Goal: Communication & Community: Answer question/provide support

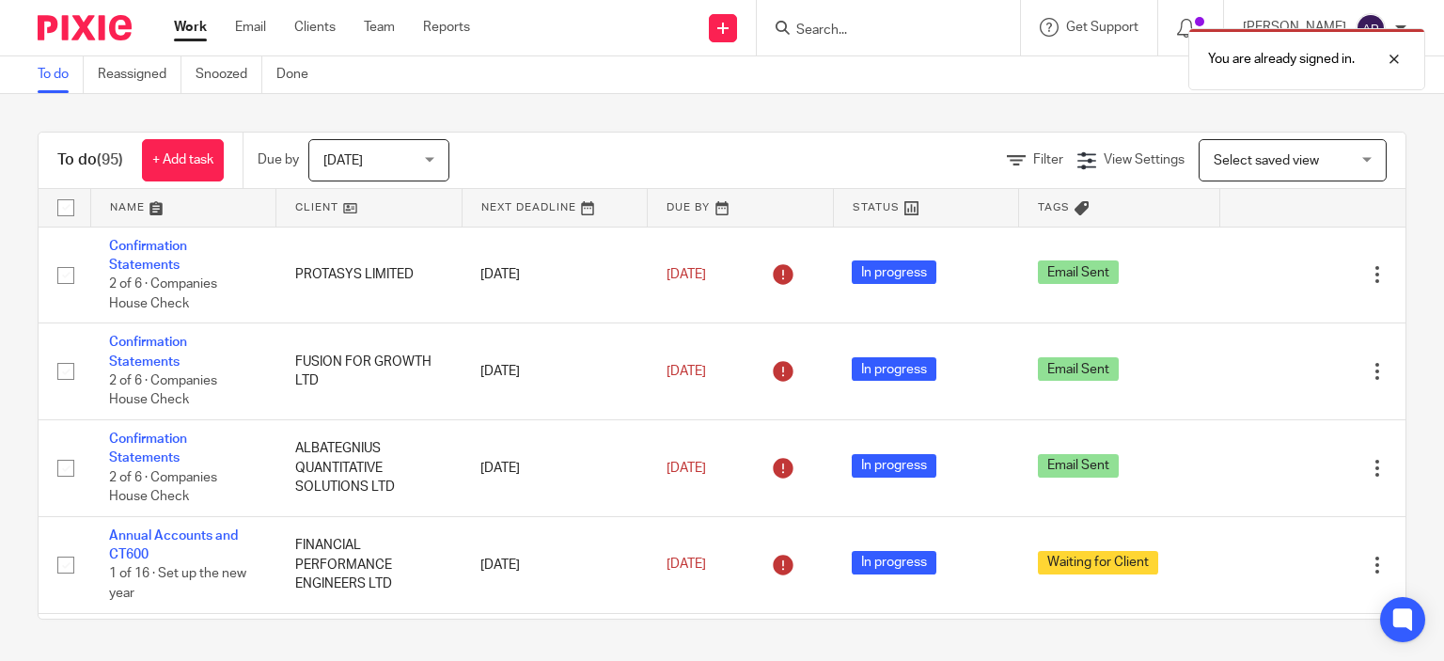
click at [843, 25] on div "You are already signed in." at bounding box center [1073, 54] width 703 height 71
click at [312, 33] on link "Clients" at bounding box center [314, 27] width 41 height 19
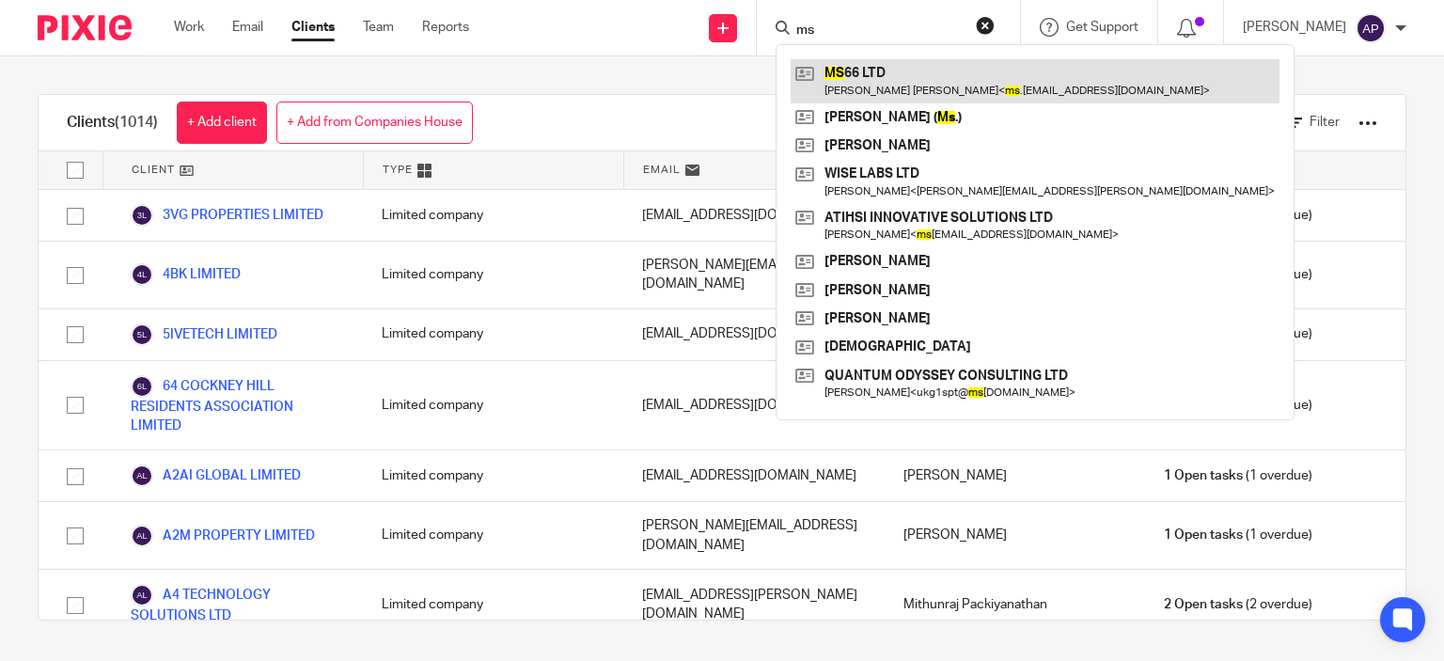
type input "ms"
click at [884, 93] on link at bounding box center [1034, 80] width 489 height 43
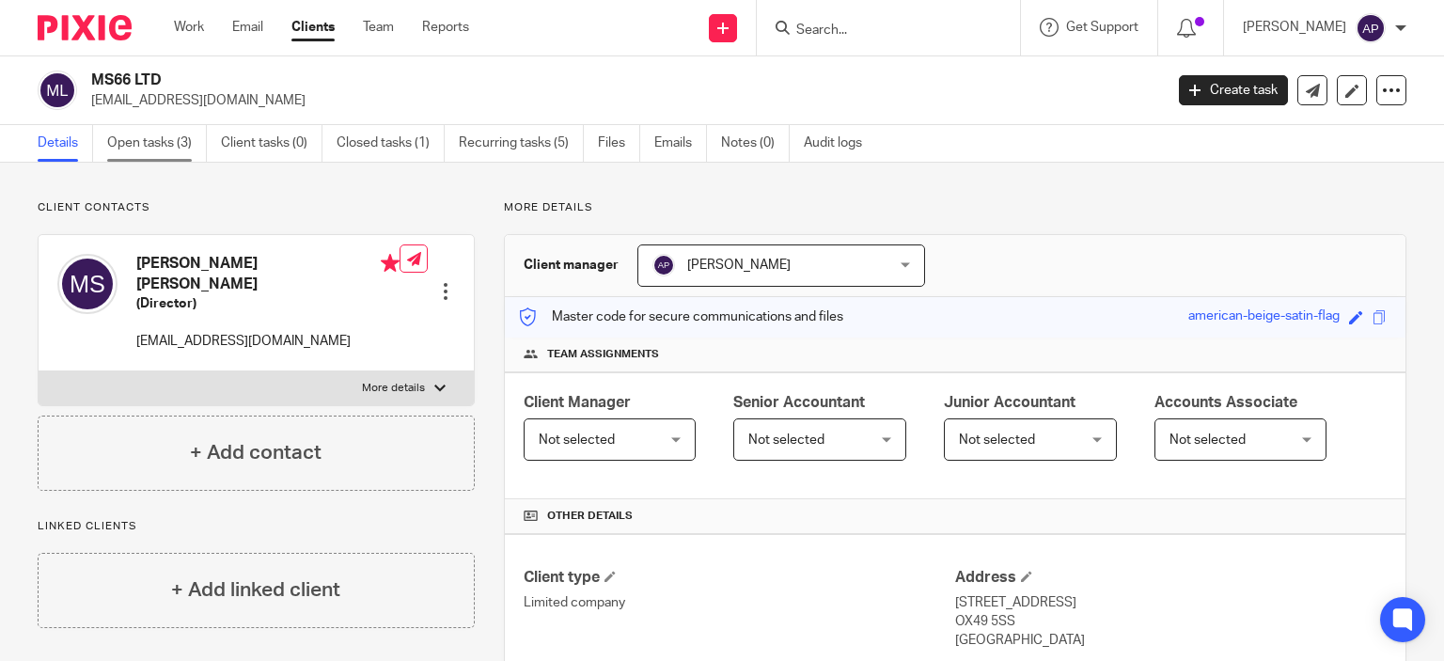
click at [142, 135] on link "Open tasks (3)" at bounding box center [157, 143] width 100 height 37
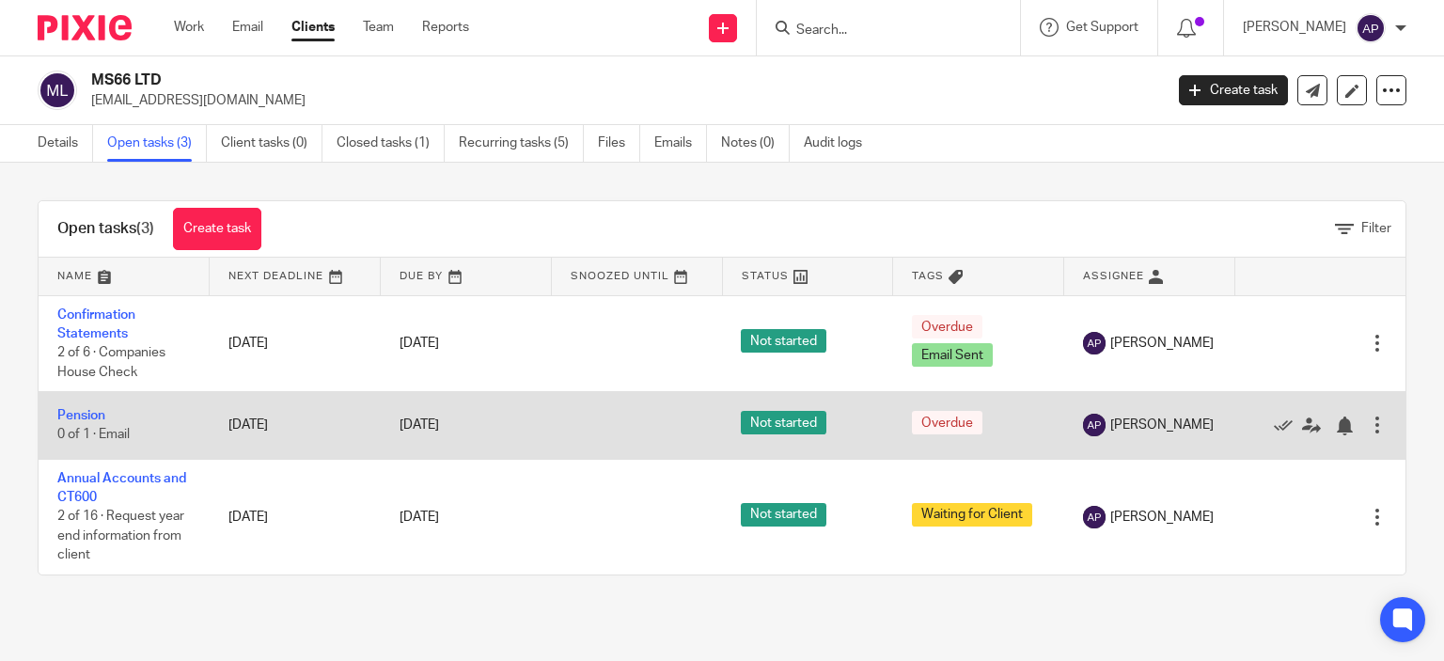
click at [154, 423] on td "Pension 0 of 1 · Email" at bounding box center [124, 425] width 171 height 67
click at [86, 420] on link "Pension" at bounding box center [81, 415] width 48 height 13
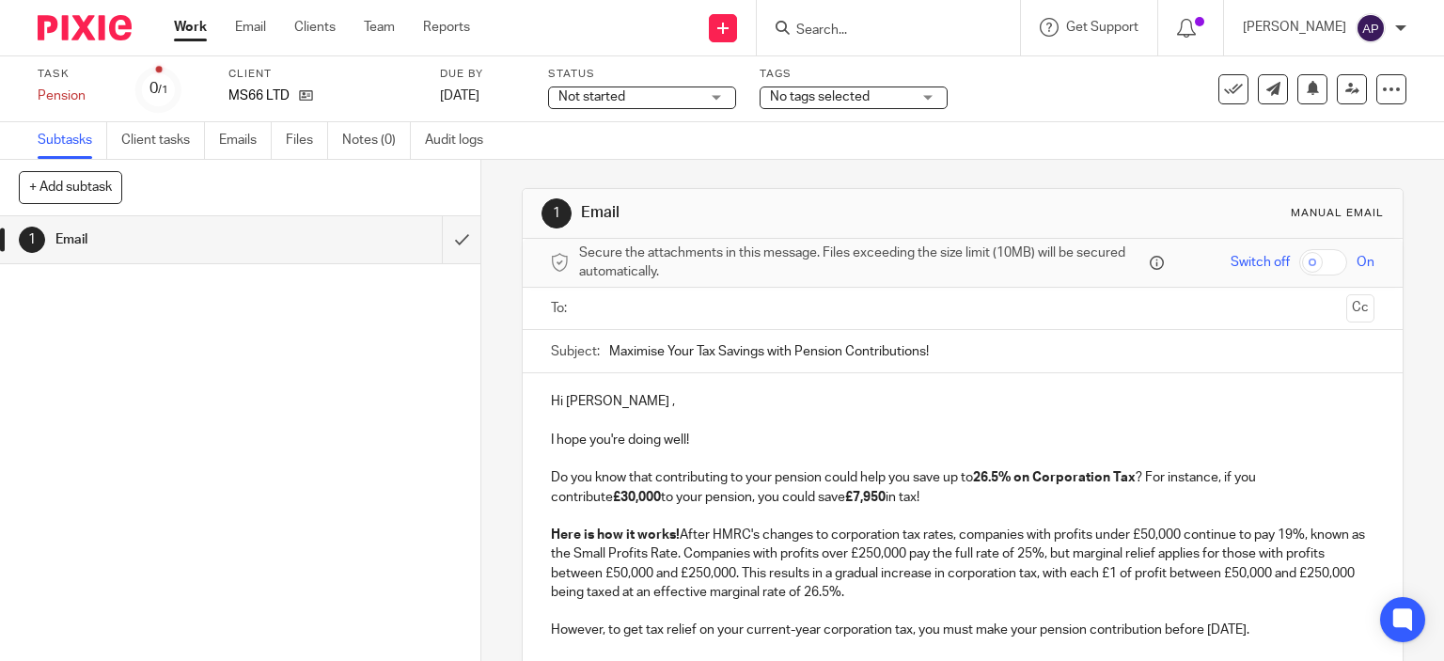
click at [646, 309] on input "text" at bounding box center [961, 309] width 753 height 22
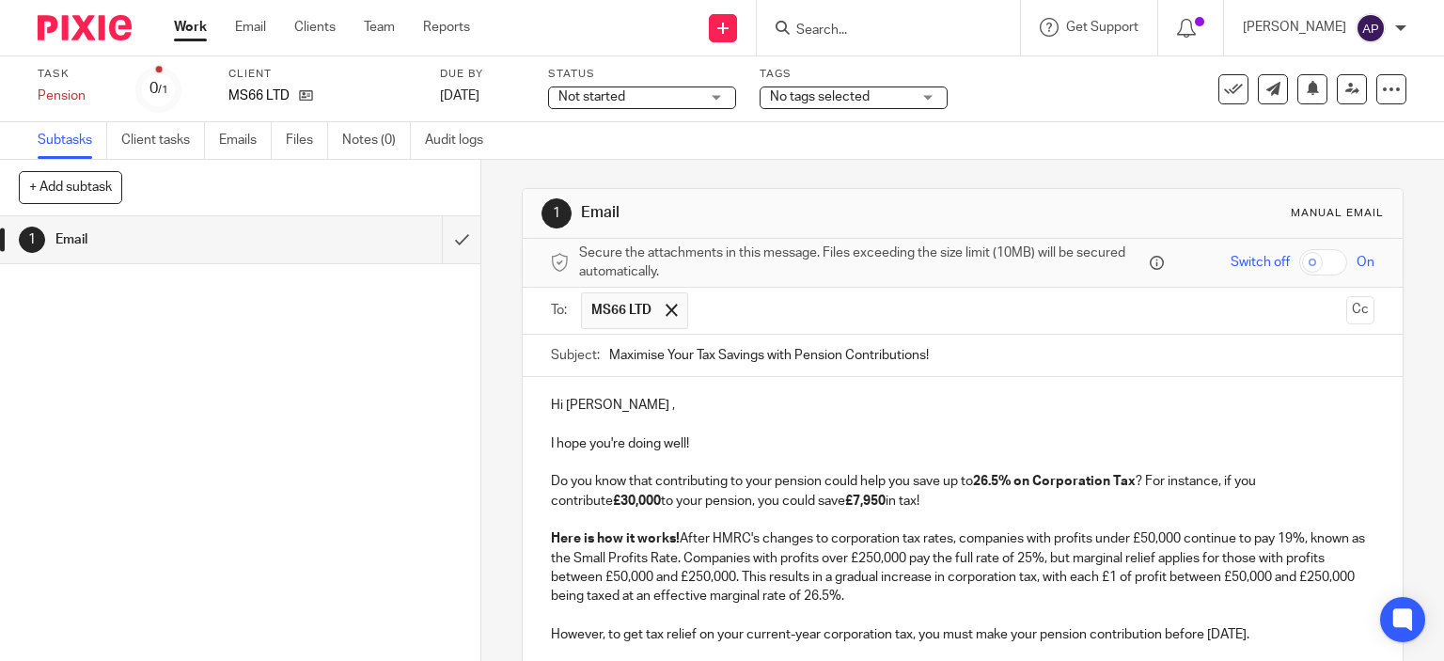
click at [654, 406] on p "Hi [PERSON_NAME] ," at bounding box center [963, 405] width 824 height 19
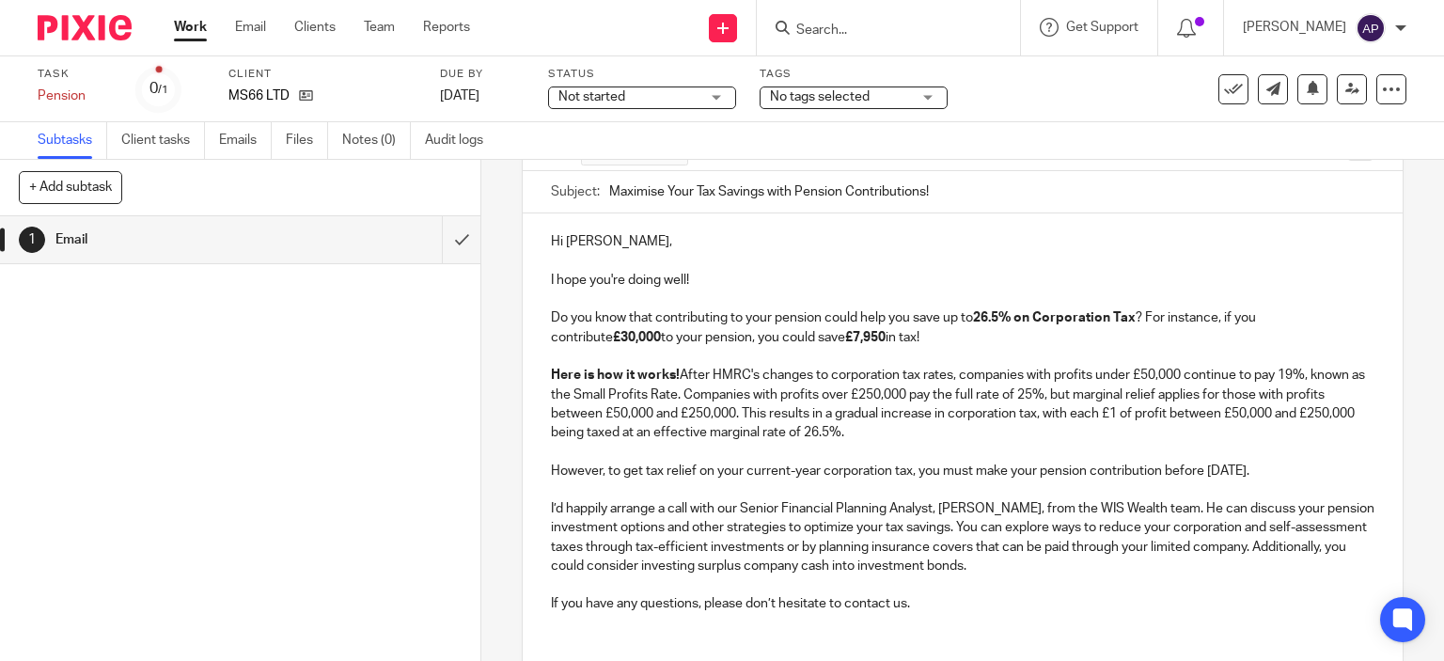
scroll to position [108, 0]
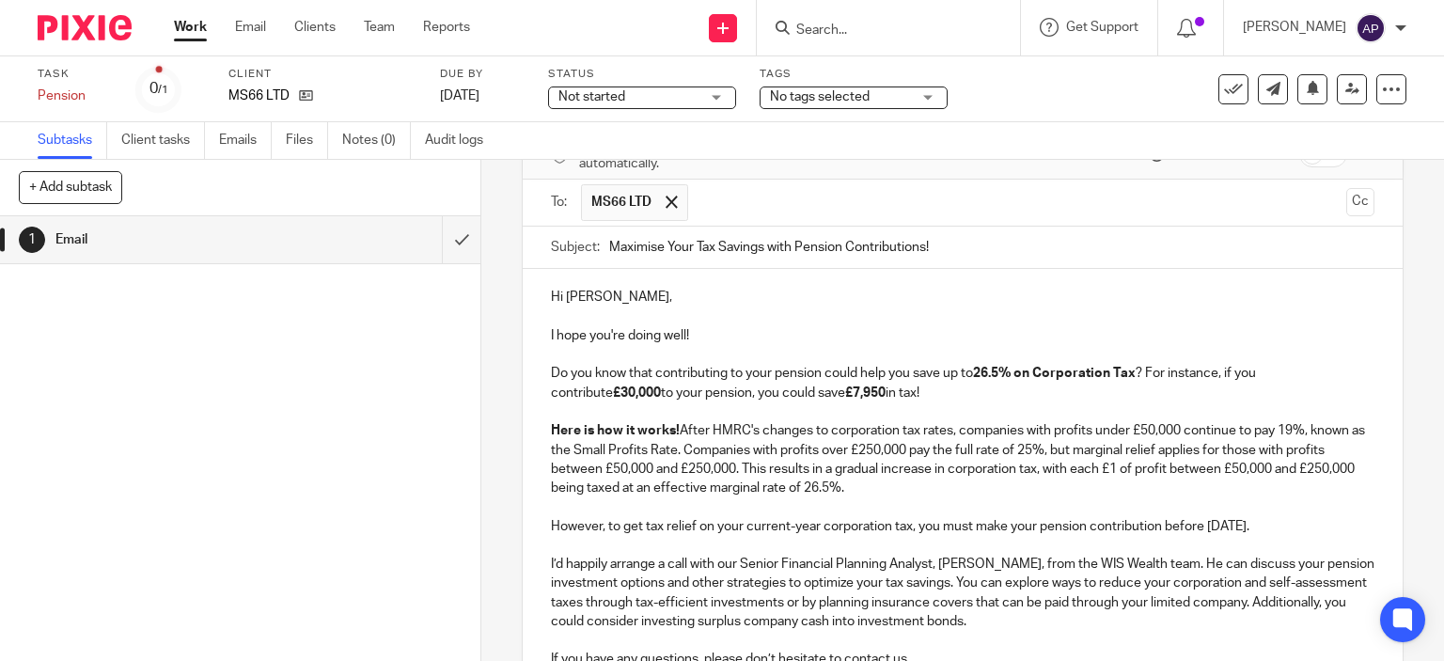
click at [1346, 194] on button "Cc" at bounding box center [1360, 202] width 28 height 28
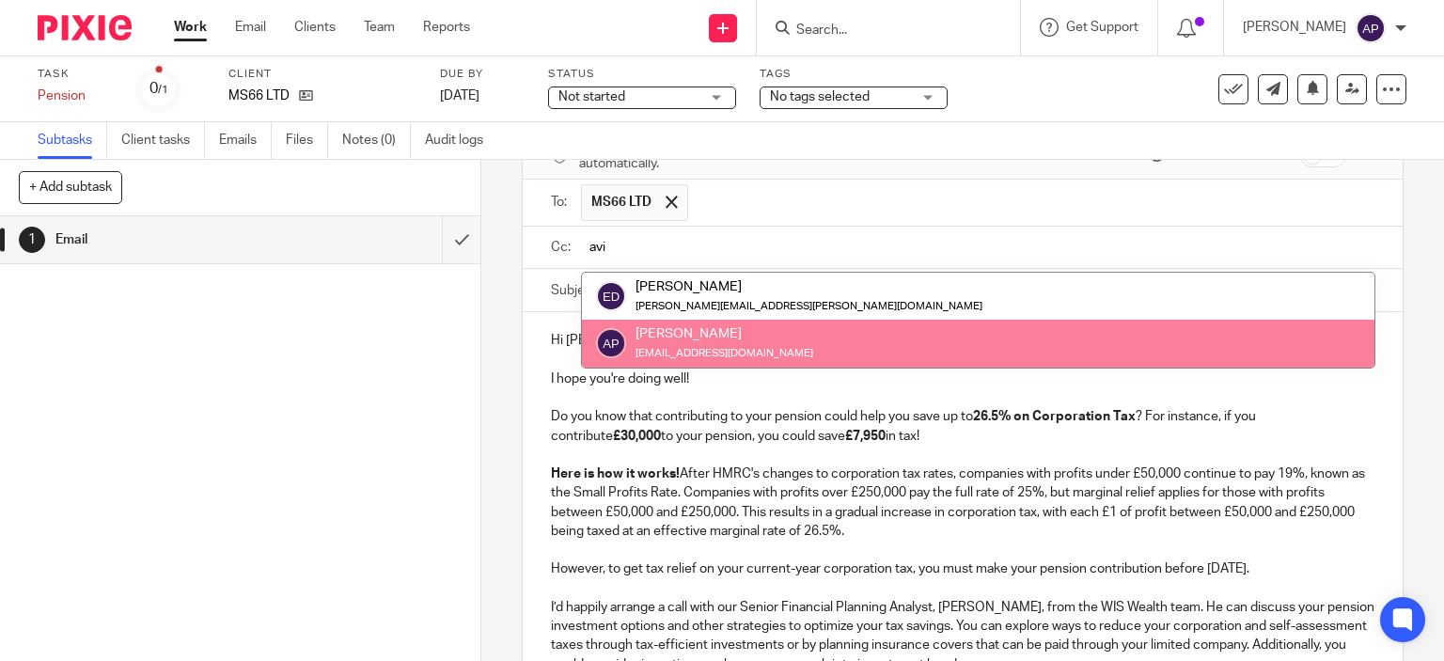
type input "avi"
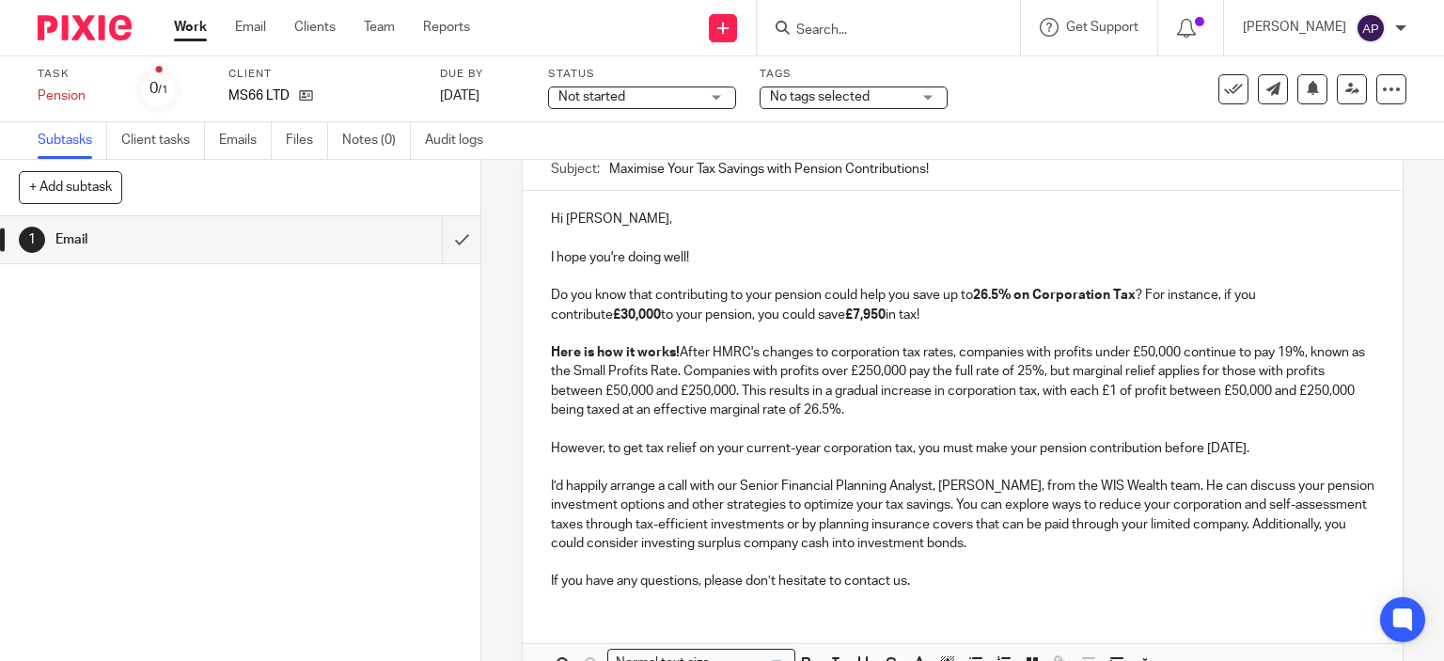
scroll to position [342, 0]
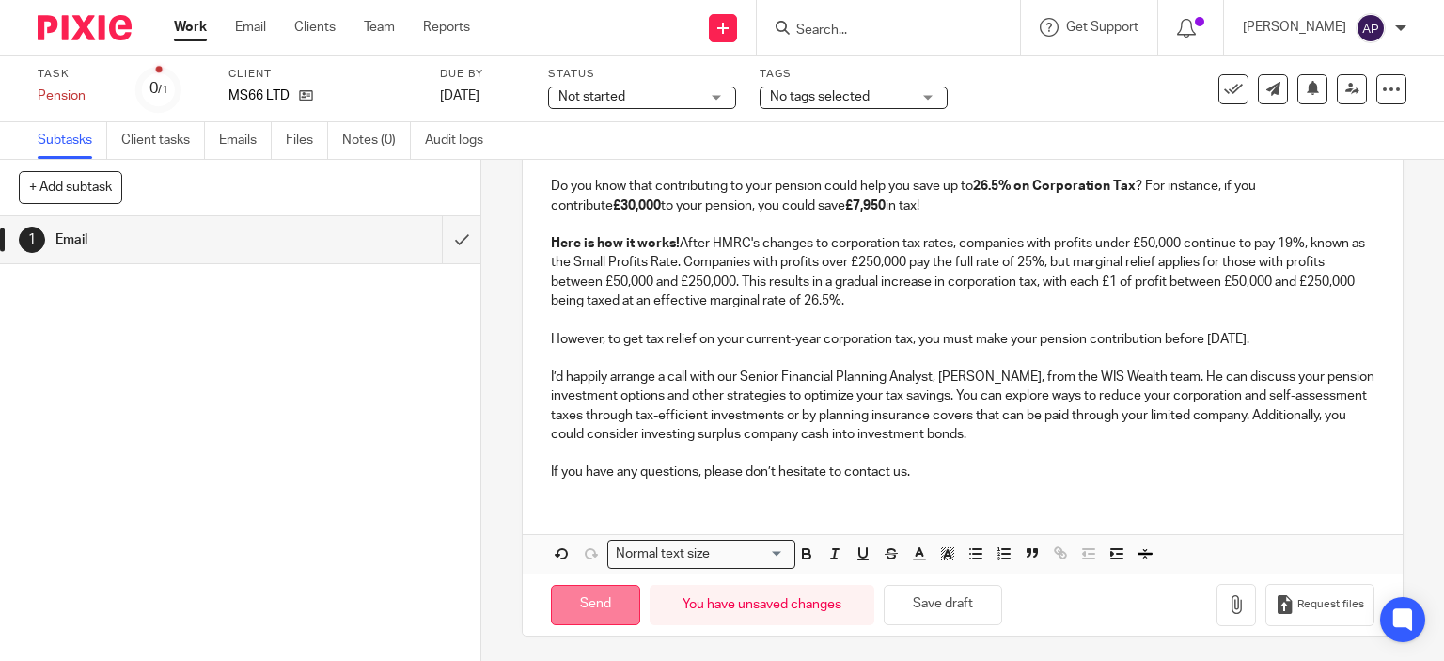
click at [583, 596] on input "Send" at bounding box center [595, 605] width 89 height 40
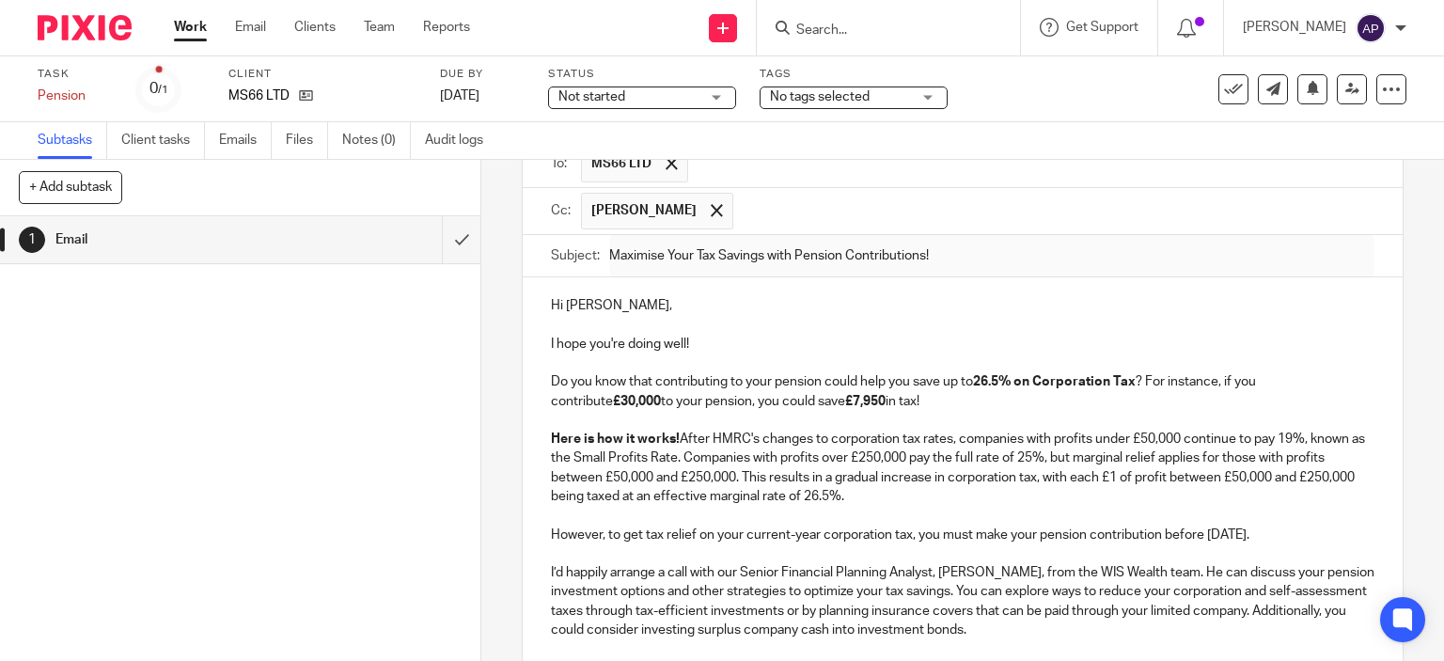
scroll to position [0, 0]
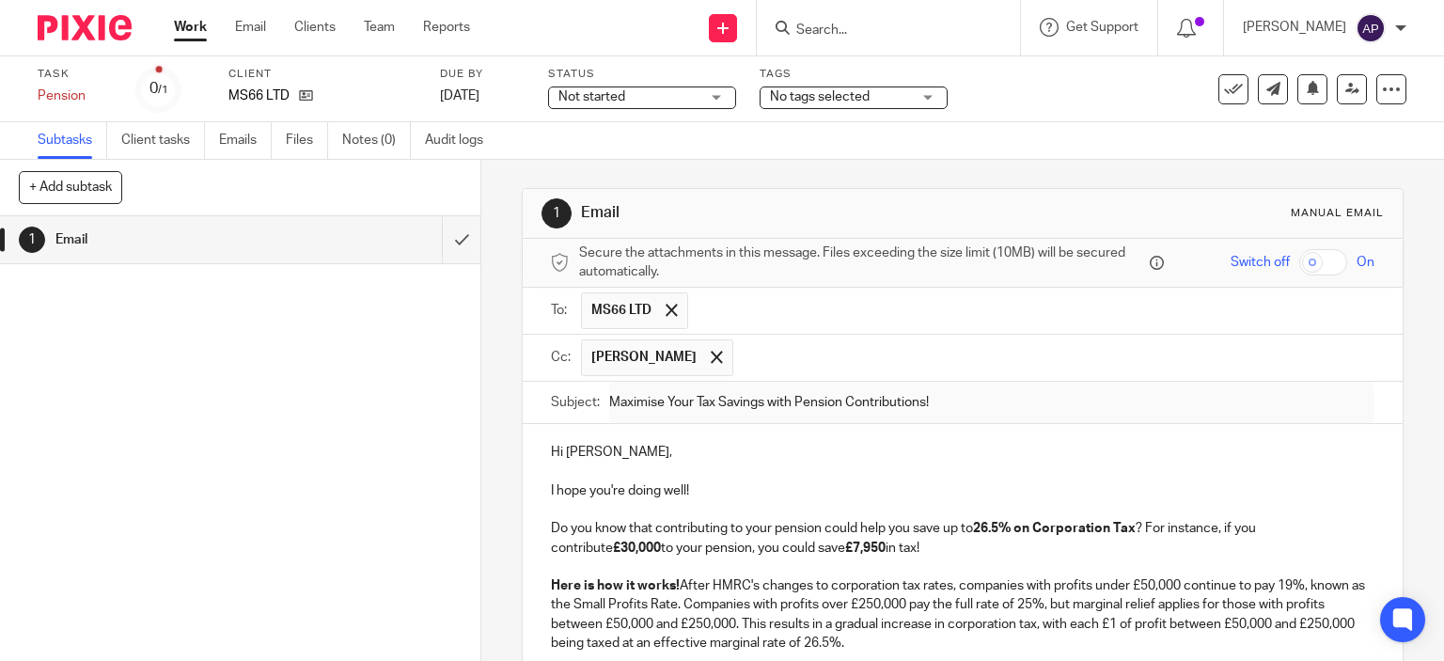
type input "Sent"
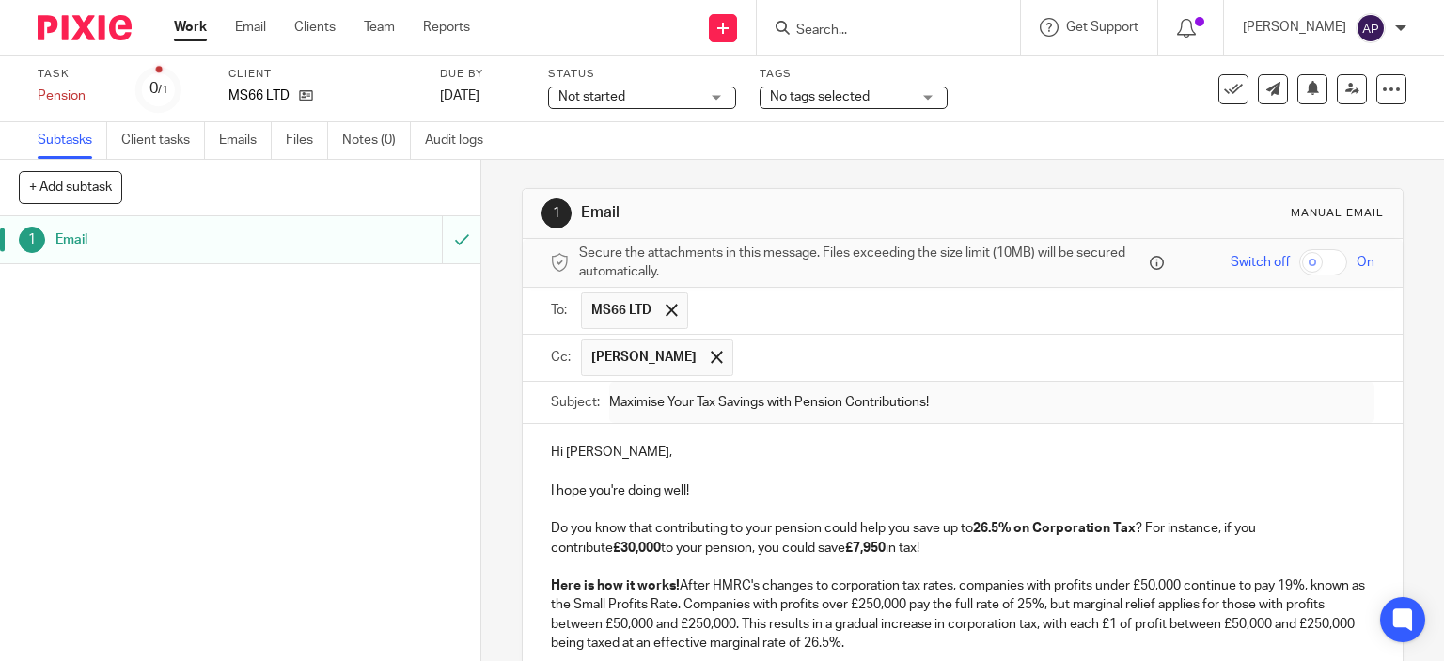
click at [847, 25] on input "Search" at bounding box center [878, 31] width 169 height 17
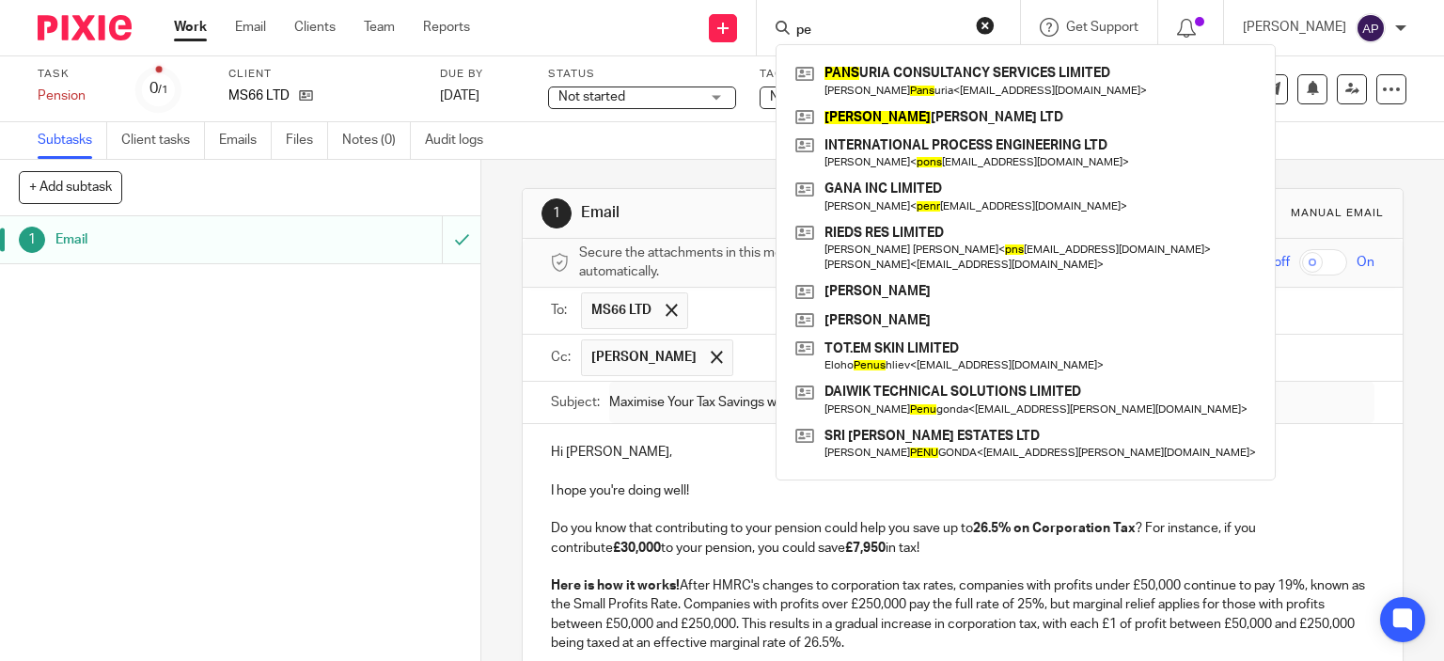
type input "p"
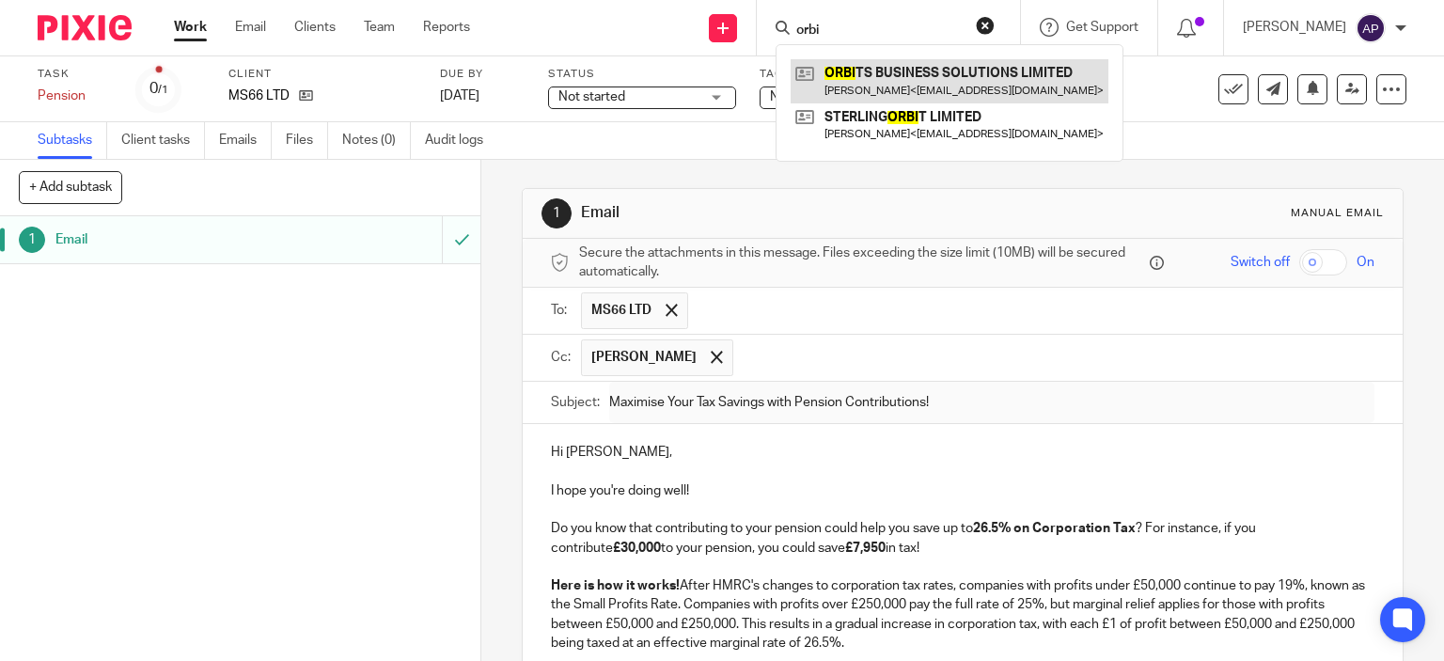
type input "orbi"
click at [895, 72] on link at bounding box center [949, 80] width 318 height 43
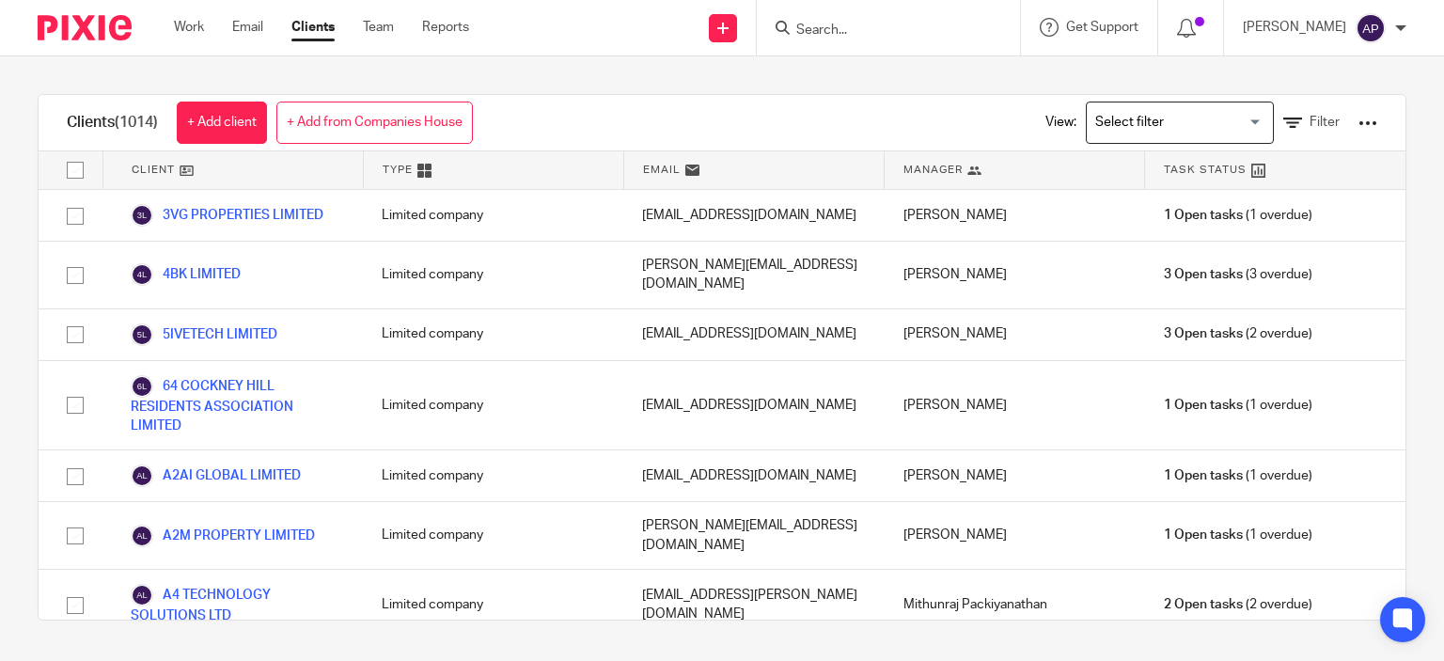
click at [849, 25] on input "Search" at bounding box center [878, 31] width 169 height 17
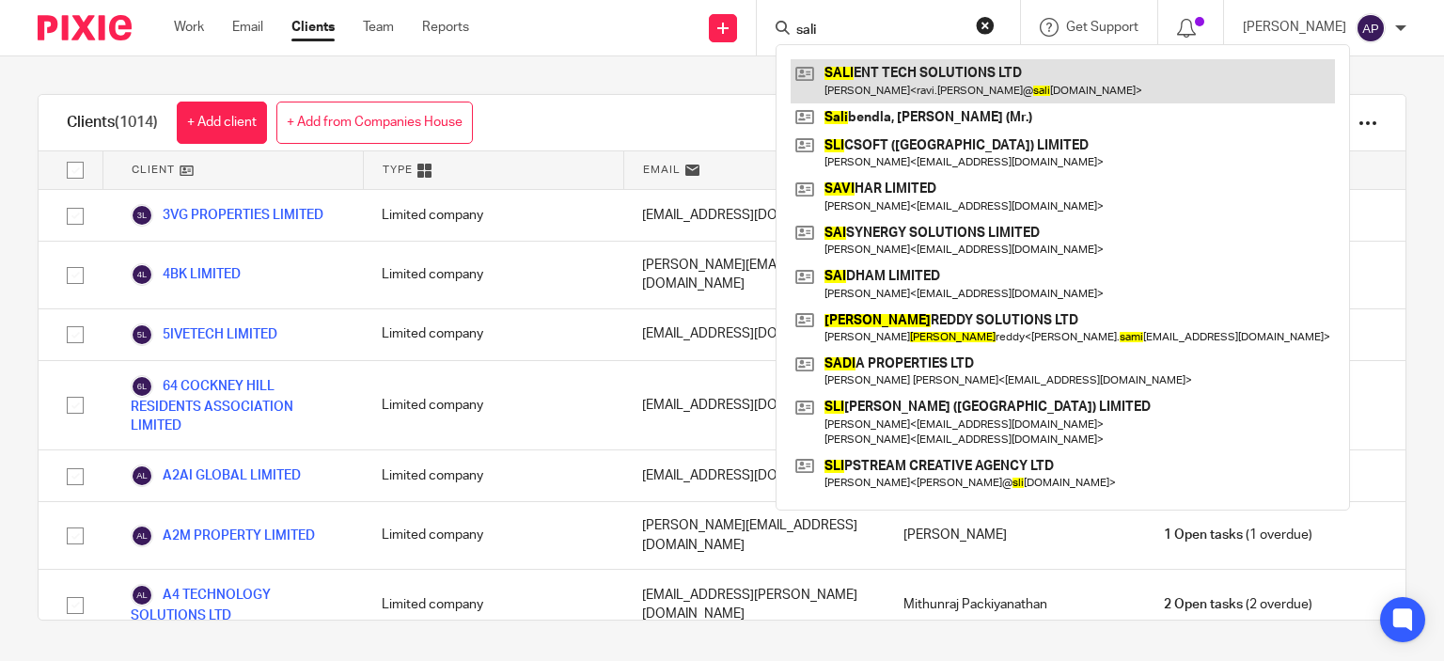
type input "sali"
click at [899, 82] on link at bounding box center [1062, 80] width 544 height 43
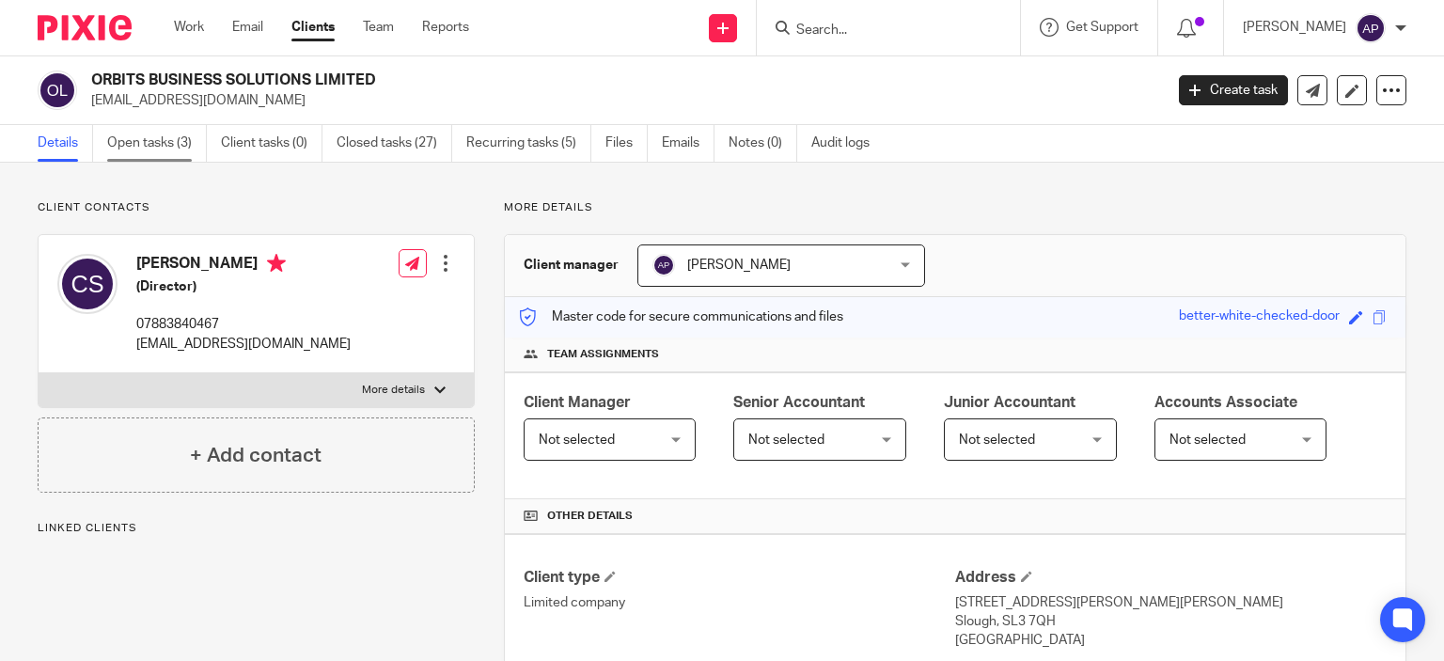
click at [146, 136] on link "Open tasks (3)" at bounding box center [157, 143] width 100 height 37
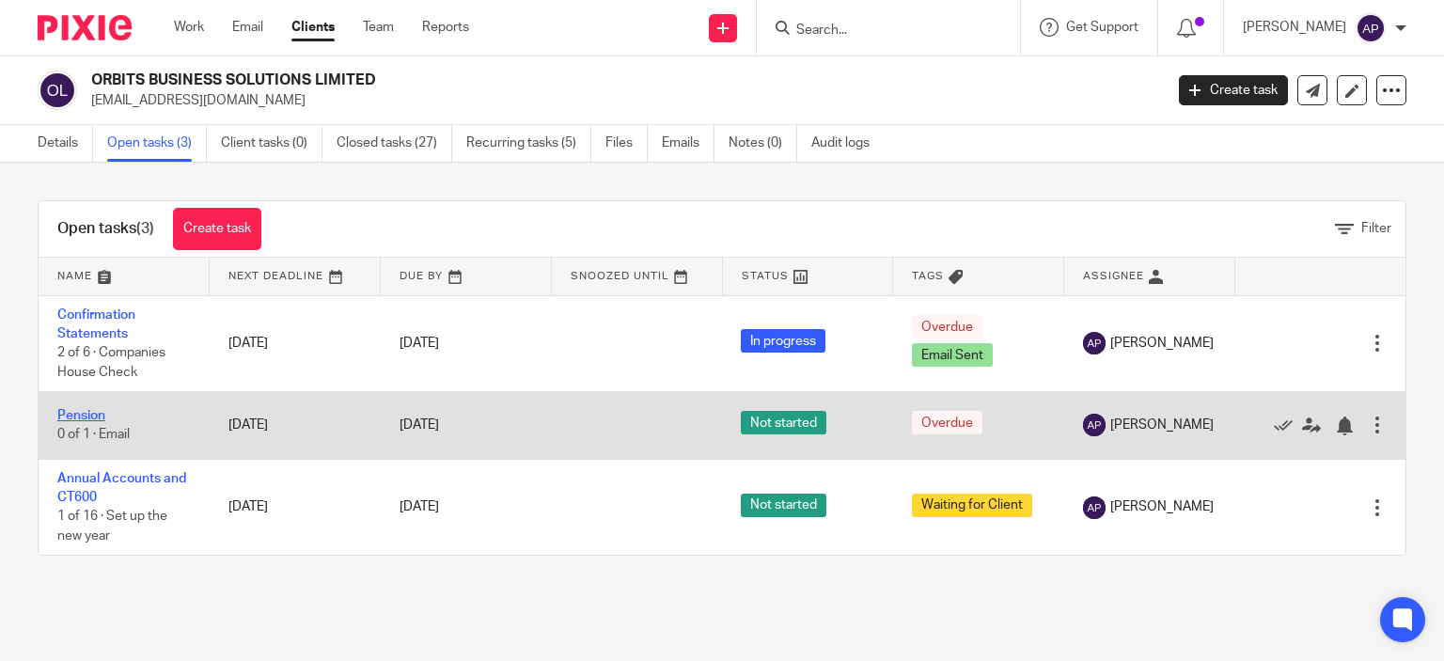
click at [94, 417] on link "Pension" at bounding box center [81, 415] width 48 height 13
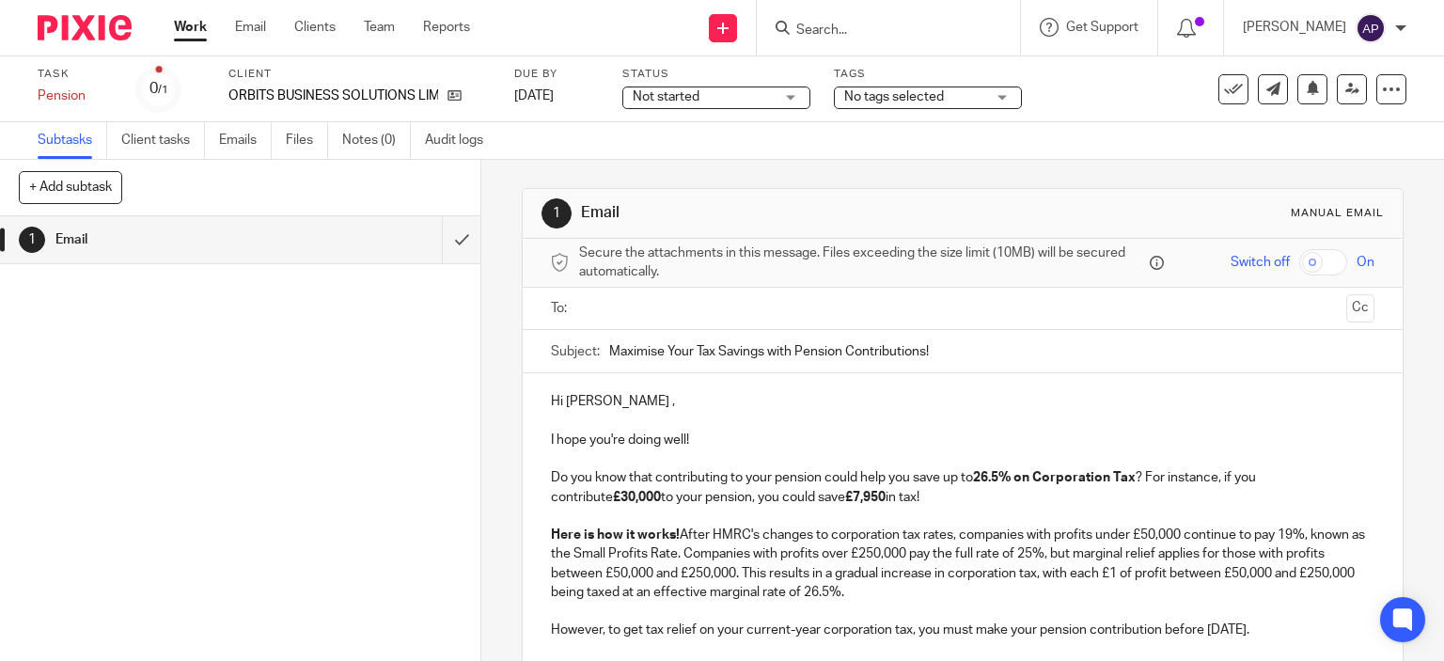
click at [730, 307] on input "text" at bounding box center [961, 309] width 753 height 22
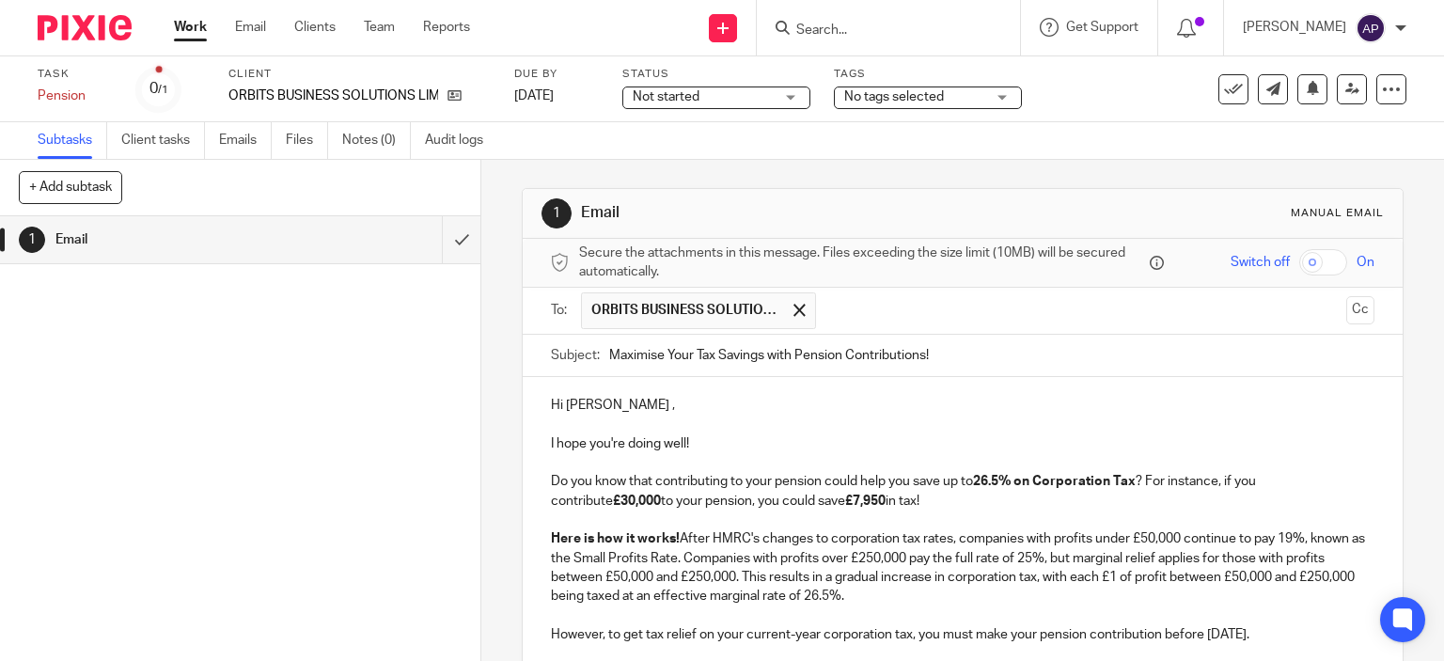
click at [637, 405] on p "Hi Chandrakant ," at bounding box center [963, 405] width 824 height 19
click at [1346, 309] on button "Cc" at bounding box center [1360, 310] width 28 height 28
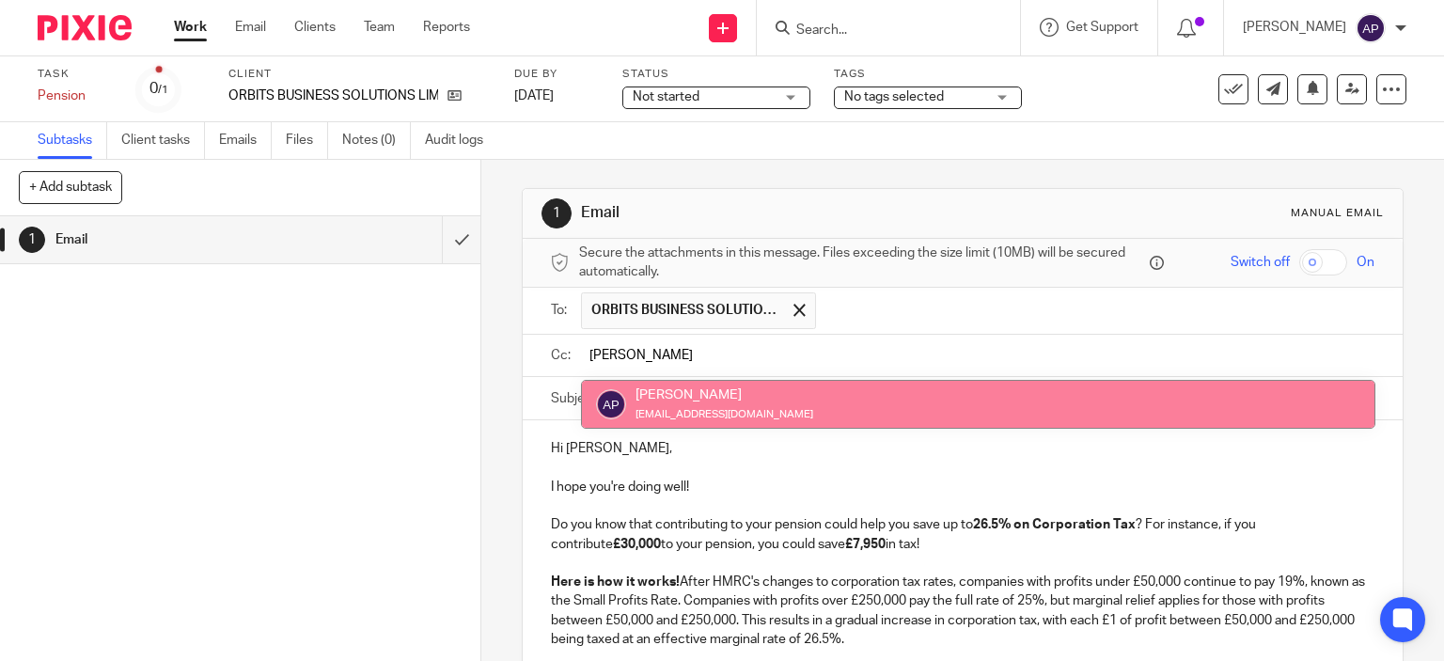
type input "avish"
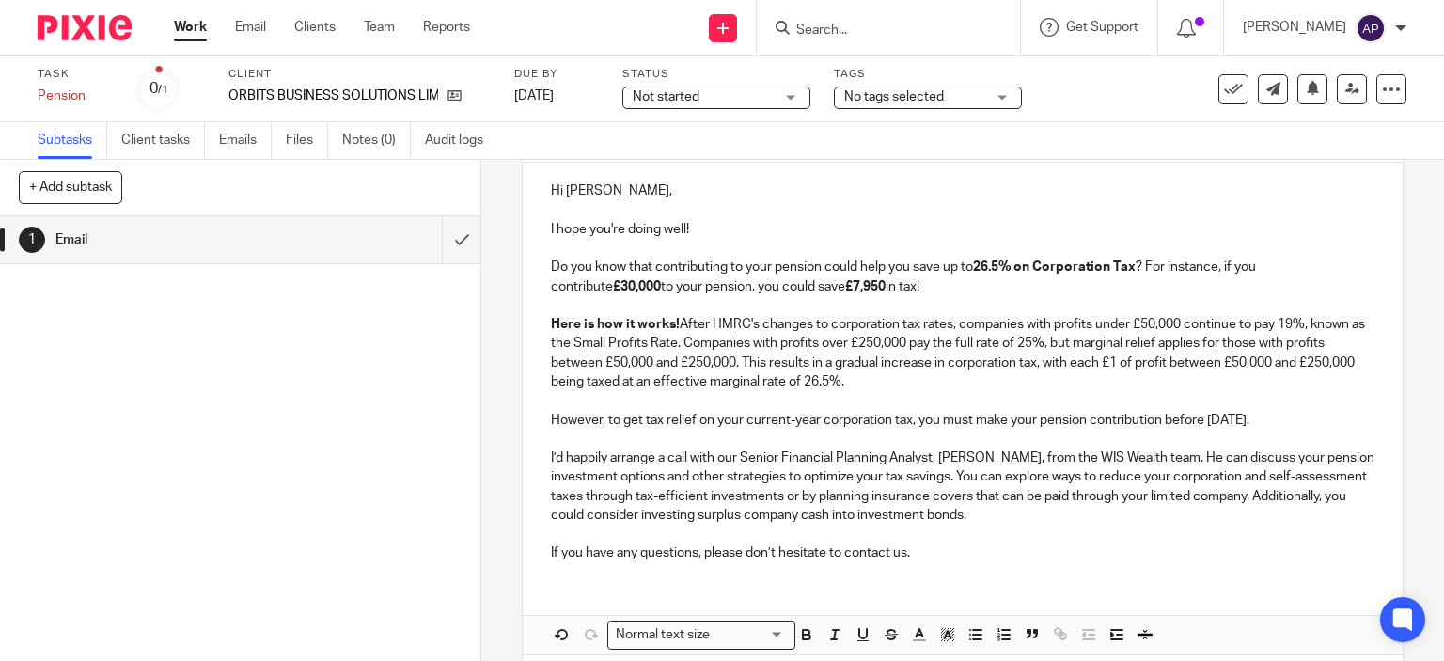
scroll to position [342, 0]
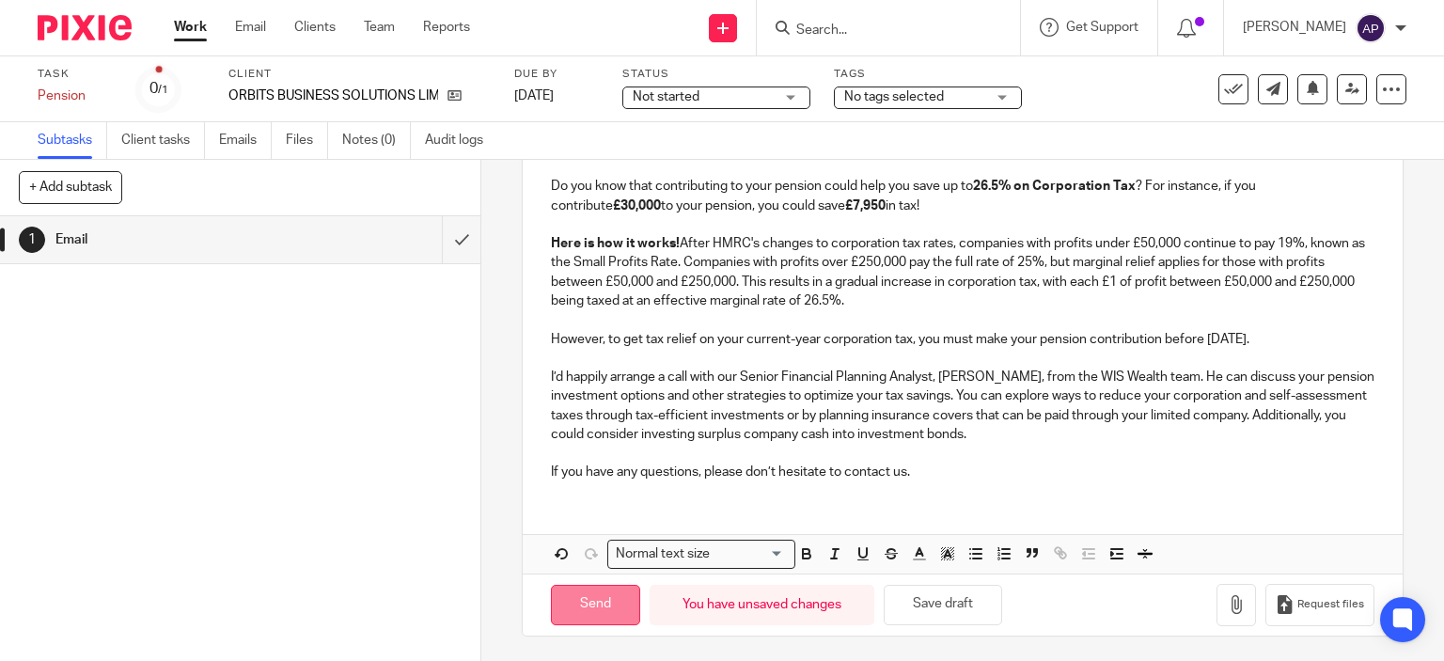
click at [587, 601] on input "Send" at bounding box center [595, 605] width 89 height 40
type input "Sent"
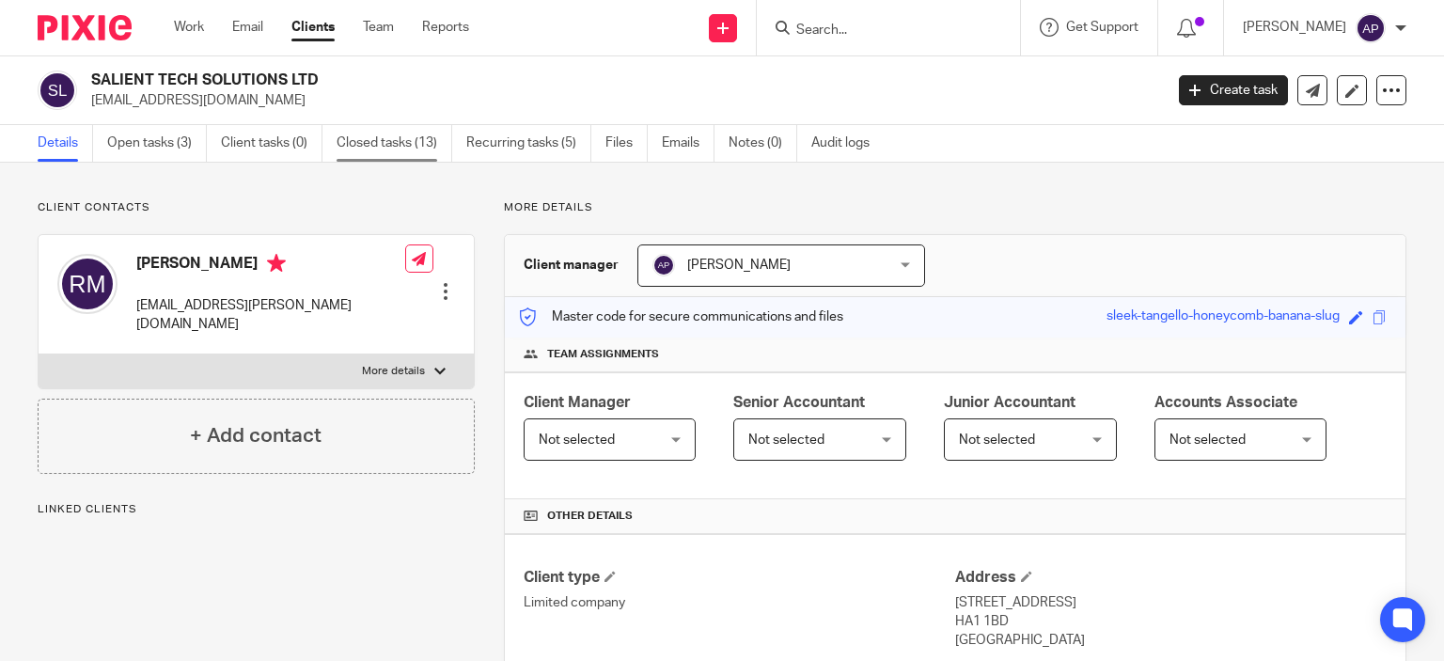
click at [405, 131] on link "Closed tasks (13)" at bounding box center [394, 143] width 116 height 37
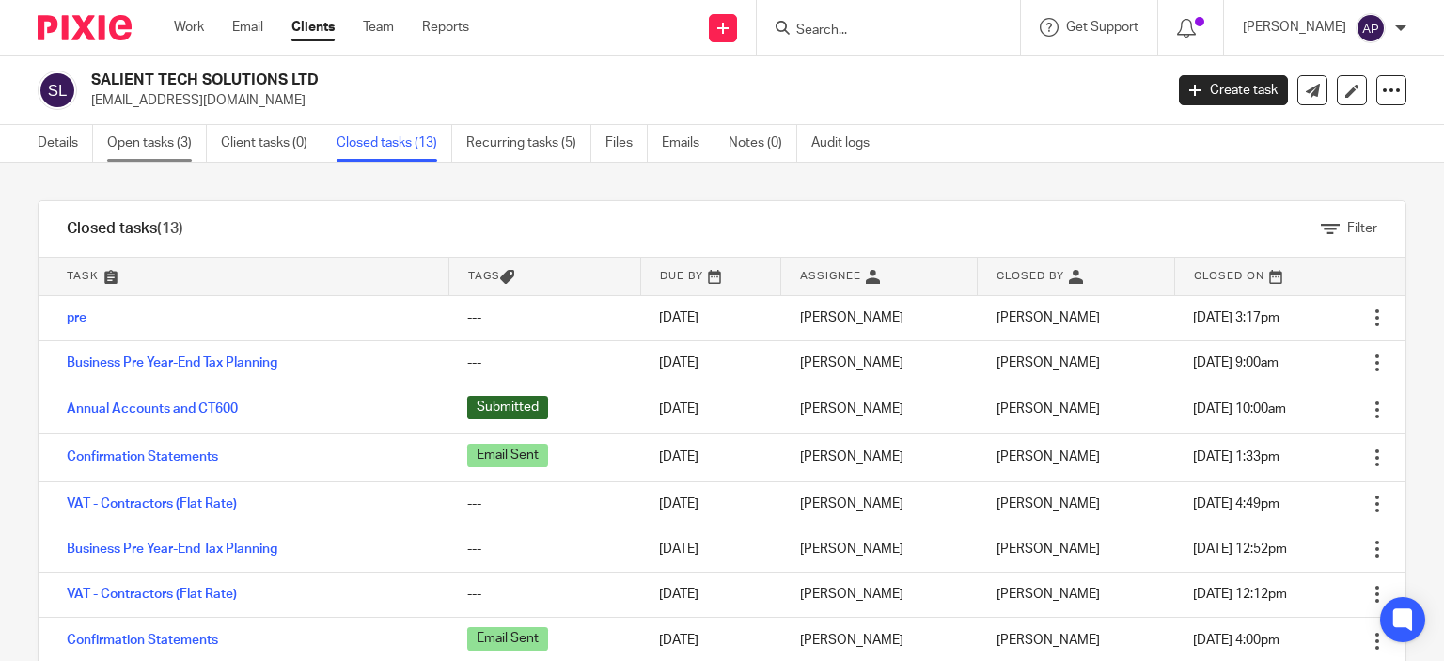
click at [148, 146] on link "Open tasks (3)" at bounding box center [157, 143] width 100 height 37
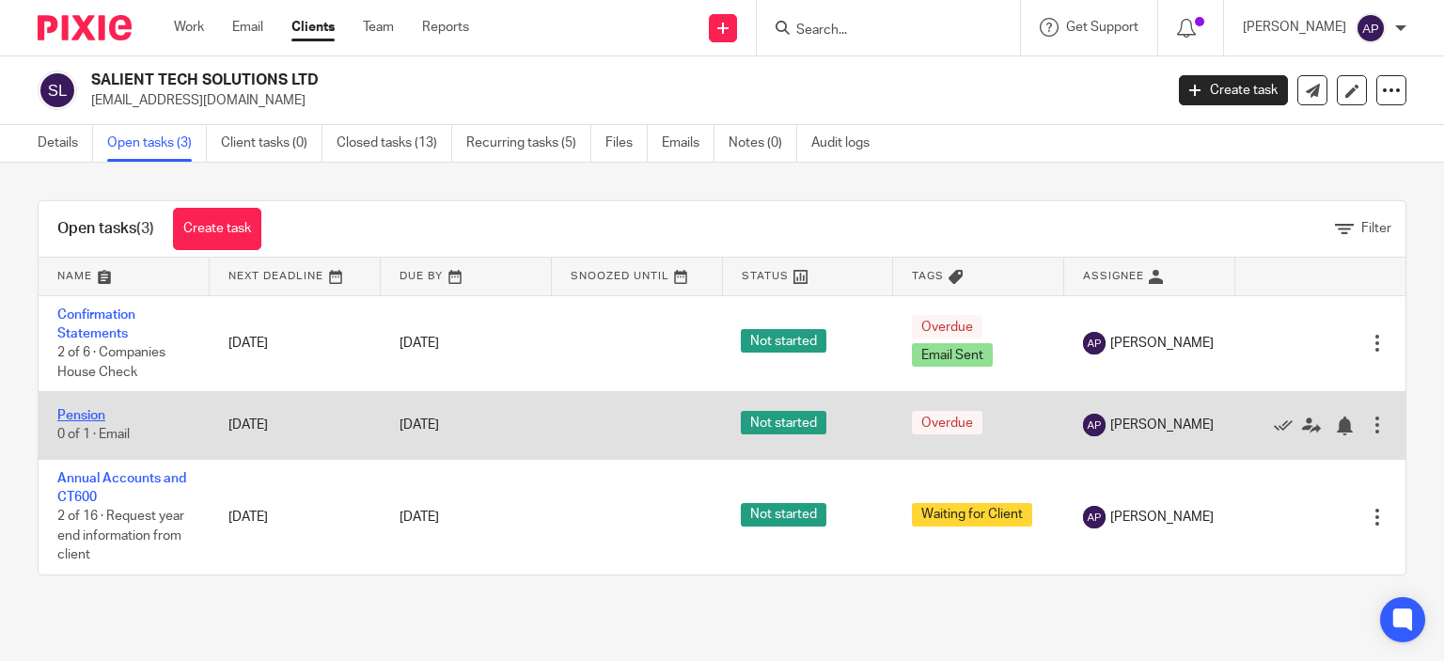
click at [86, 416] on link "Pension" at bounding box center [81, 415] width 48 height 13
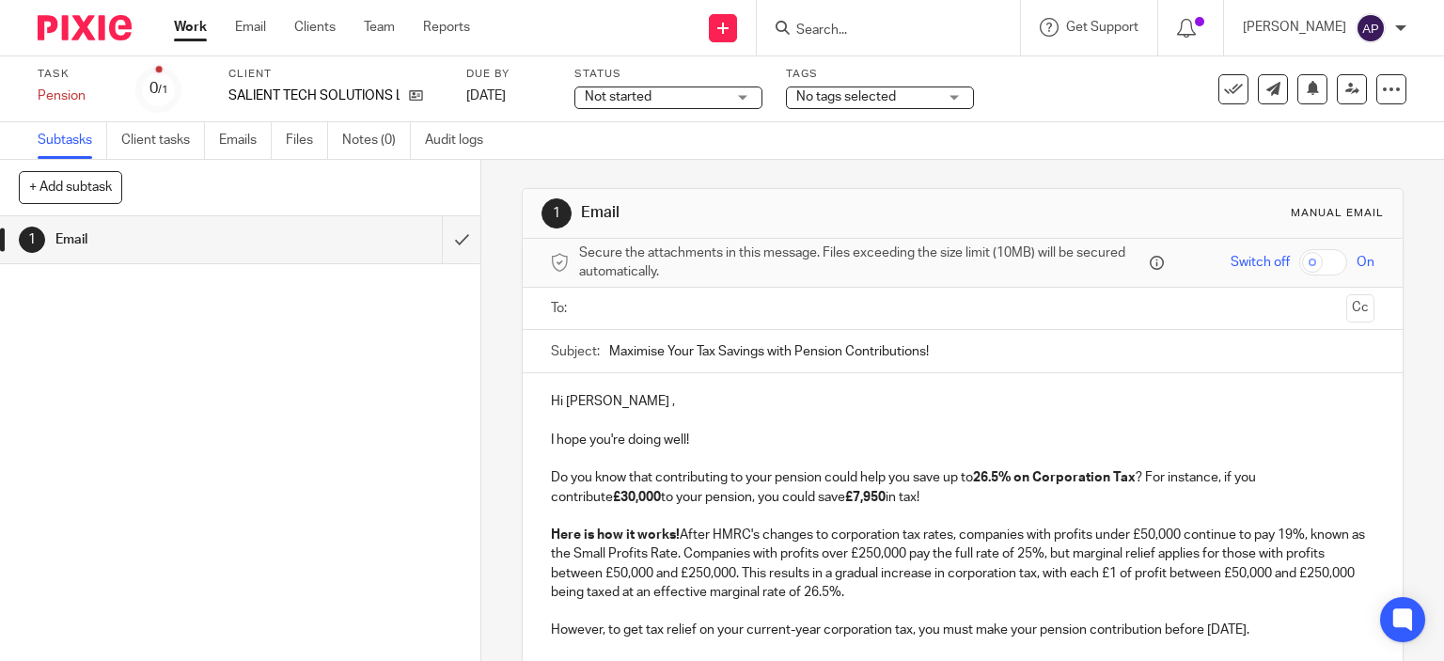
click at [676, 301] on input "text" at bounding box center [961, 309] width 753 height 22
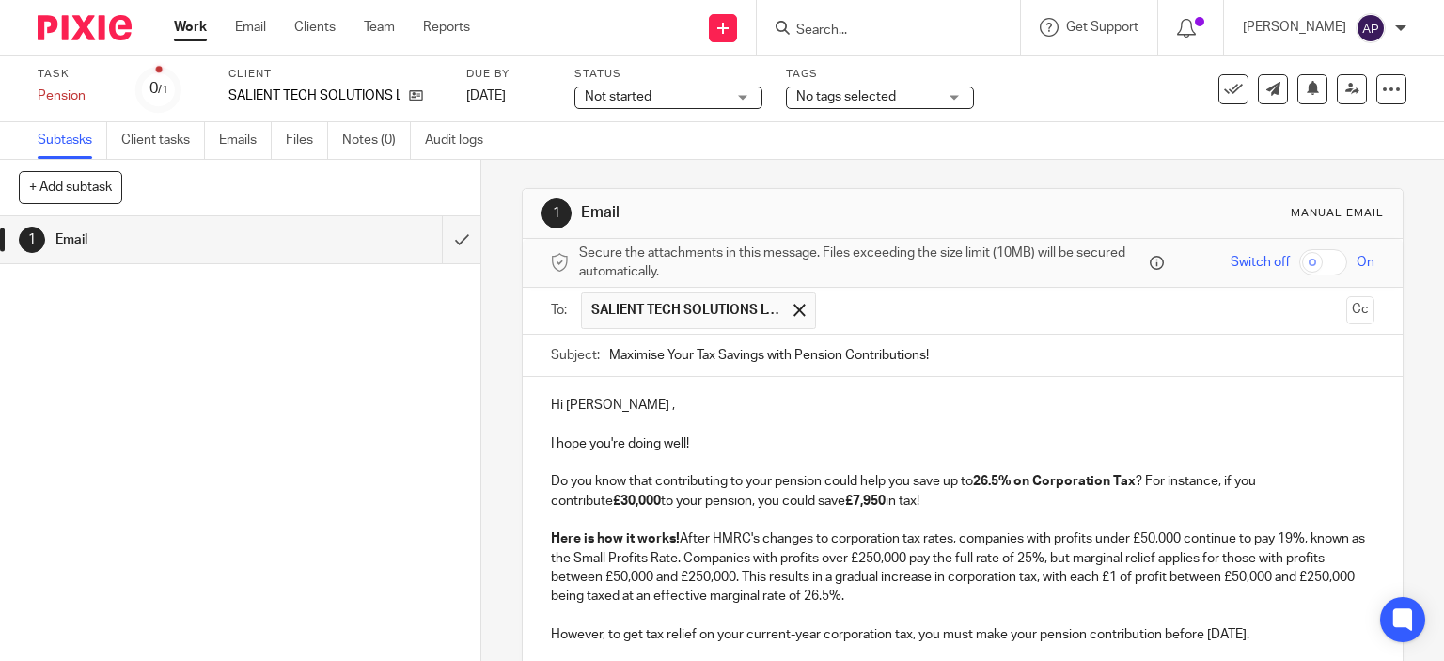
click at [641, 402] on p "Hi [PERSON_NAME] ," at bounding box center [963, 405] width 824 height 19
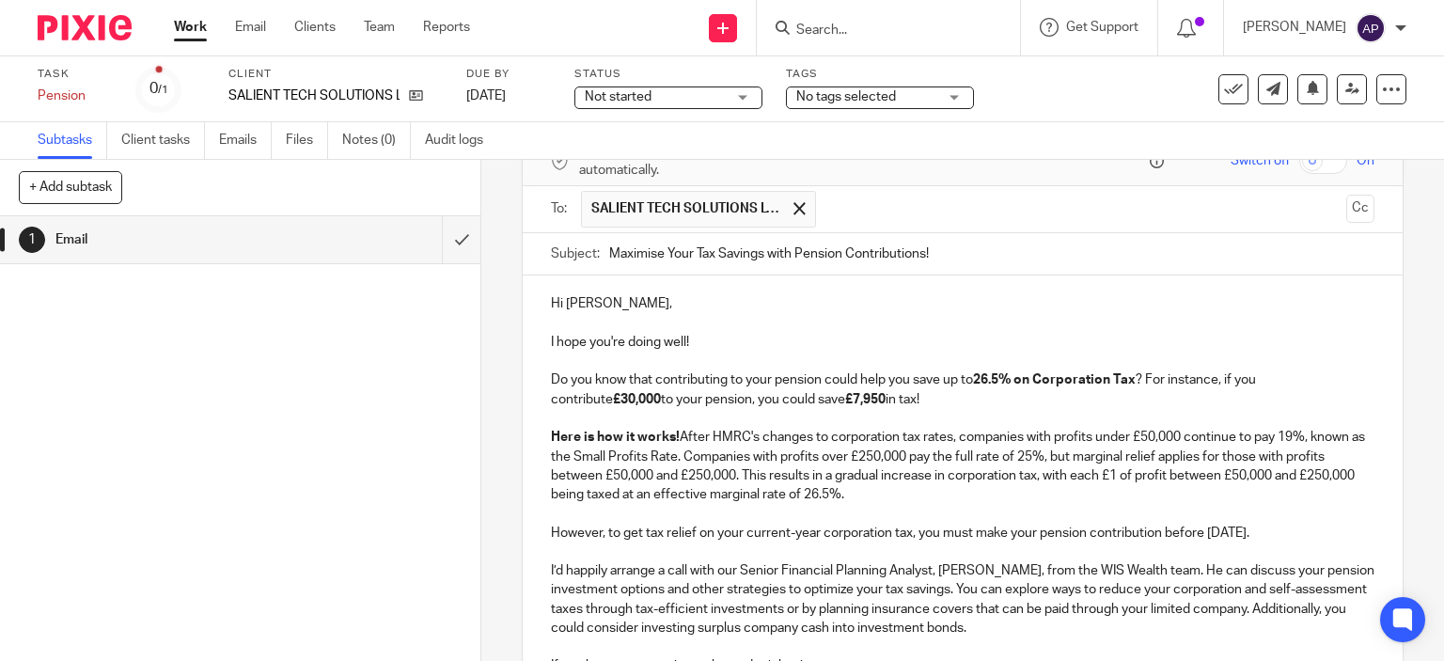
scroll to position [295, 0]
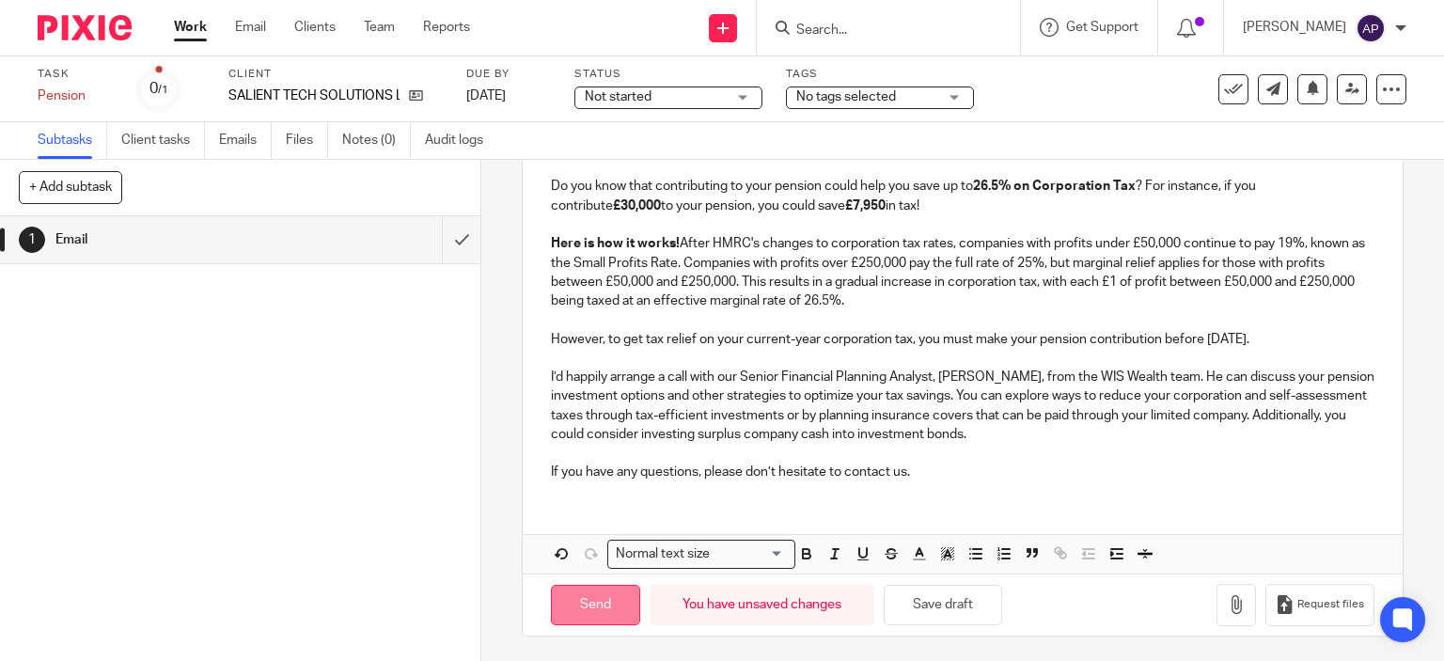
click at [570, 585] on input "Send" at bounding box center [595, 605] width 89 height 40
type input "Sent"
